Goal: Transaction & Acquisition: Purchase product/service

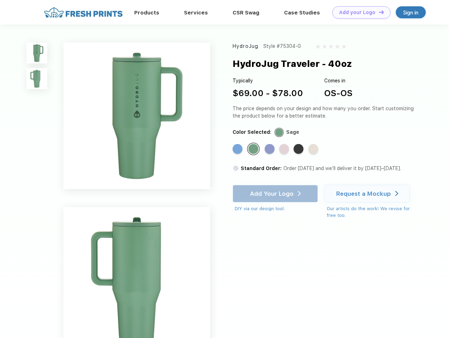
click at [359, 12] on link "Add your Logo Design Tool" at bounding box center [361, 12] width 58 height 12
click at [0, 0] on div "Design Tool" at bounding box center [0, 0] width 0 height 0
click at [378, 12] on link "Add your Logo Design Tool" at bounding box center [361, 12] width 58 height 12
click at [37, 53] on img at bounding box center [36, 53] width 21 height 21
click at [37, 79] on img at bounding box center [36, 78] width 21 height 21
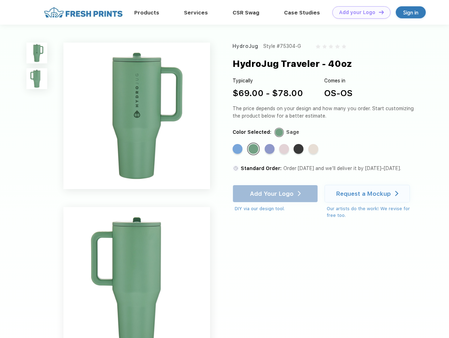
click at [238, 149] on div "Standard Color" at bounding box center [238, 149] width 10 height 10
click at [254, 149] on div "Standard Color" at bounding box center [253, 149] width 10 height 10
click at [270, 149] on div "Standard Color" at bounding box center [270, 149] width 10 height 10
click at [285, 149] on div "Standard Color" at bounding box center [284, 149] width 10 height 10
click at [299, 149] on div "Standard Color" at bounding box center [299, 149] width 10 height 10
